Goal: Task Accomplishment & Management: Use online tool/utility

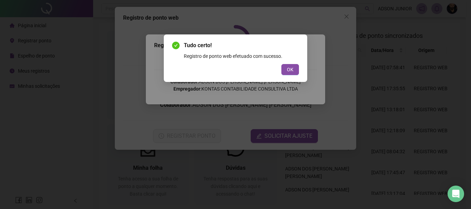
click at [280, 71] on div "OK" at bounding box center [235, 69] width 127 height 11
drag, startPoint x: 283, startPoint y: 71, endPoint x: 286, endPoint y: 80, distance: 9.7
click at [282, 72] on button "OK" at bounding box center [290, 69] width 18 height 11
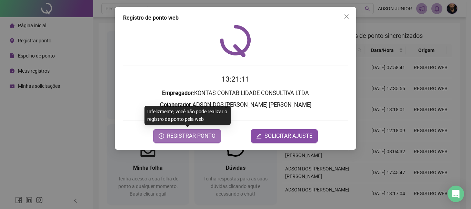
click at [205, 135] on span "REGISTRAR PONTO" at bounding box center [191, 136] width 49 height 8
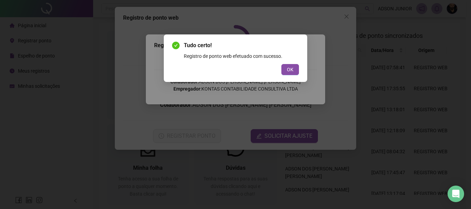
click at [281, 65] on button "OK" at bounding box center [290, 69] width 18 height 11
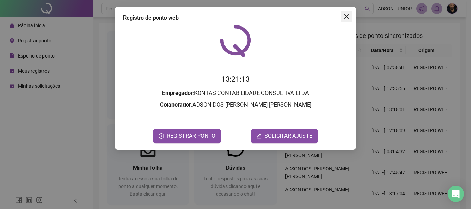
click at [345, 17] on icon "close" at bounding box center [346, 17] width 6 height 6
